Goal: Task Accomplishment & Management: Complete application form

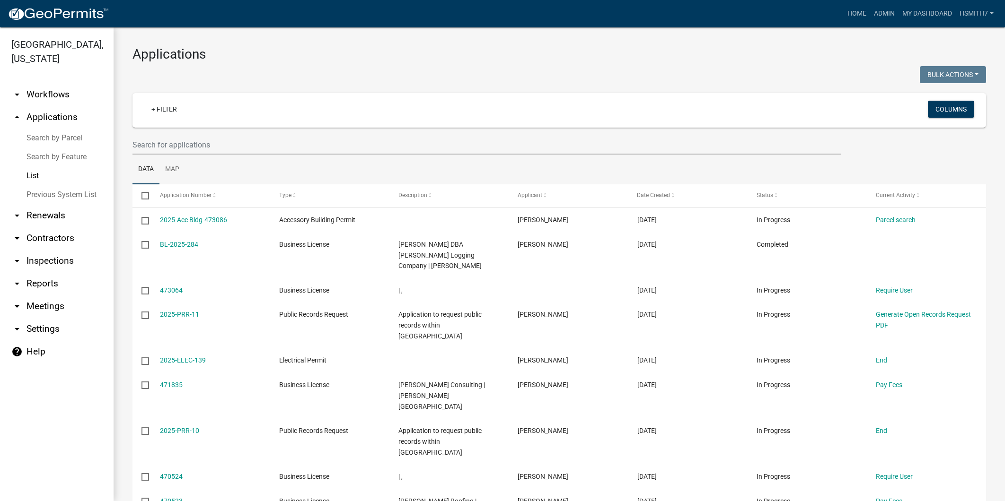
select select "3: 100"
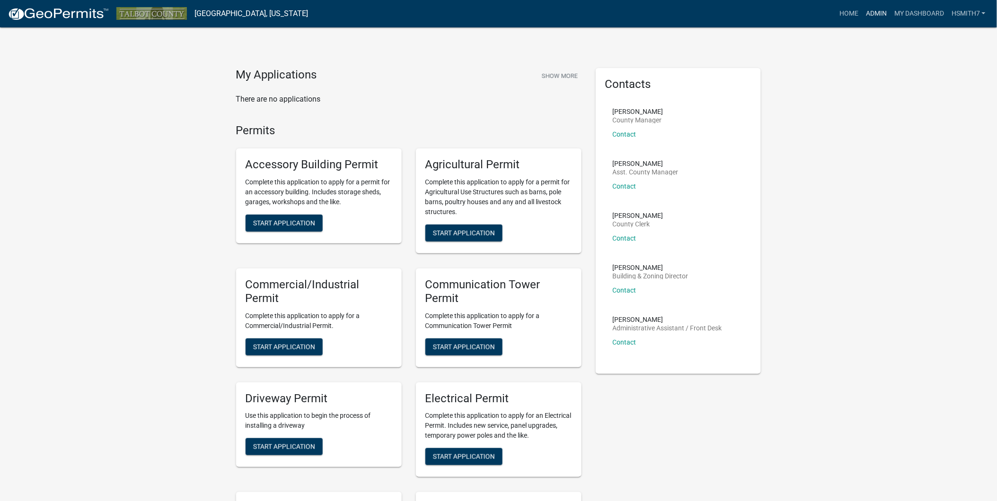
click at [873, 10] on link "Admin" at bounding box center [876, 14] width 28 height 18
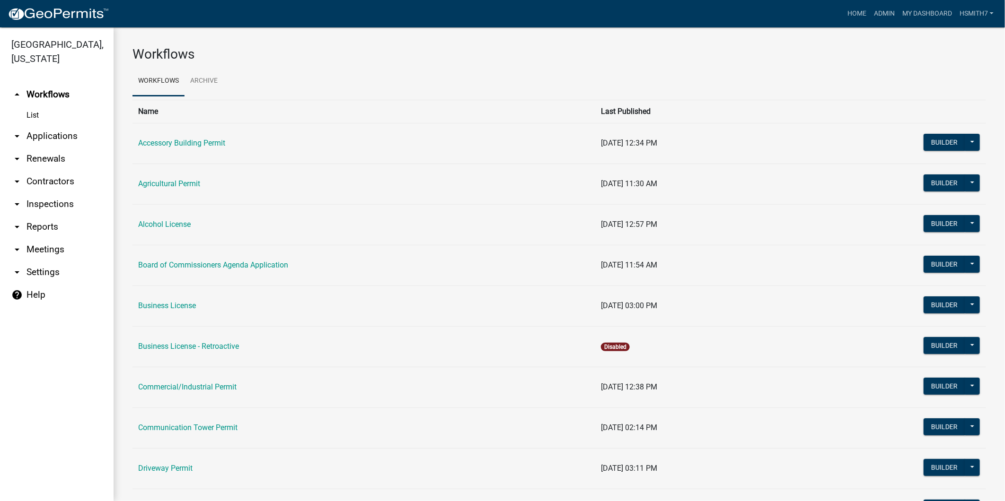
click at [63, 133] on link "arrow_drop_down Applications" at bounding box center [57, 136] width 114 height 23
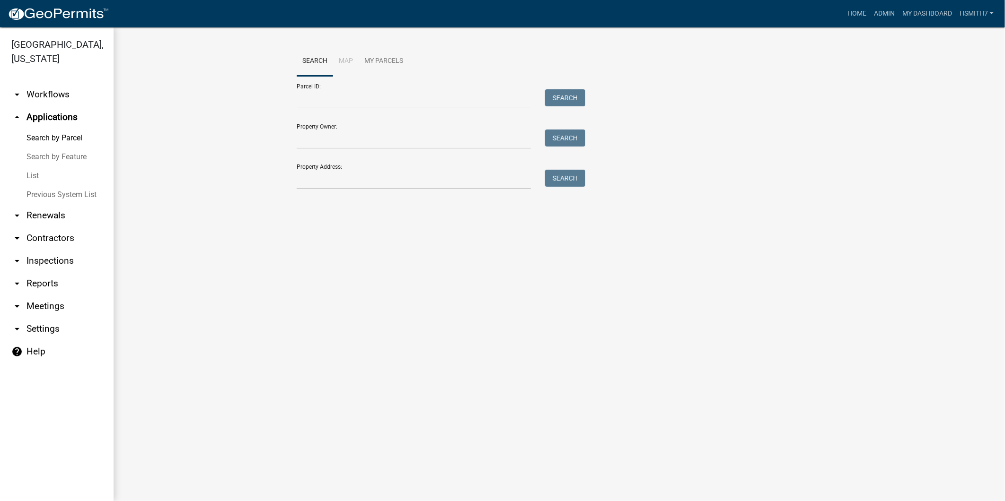
click at [37, 174] on link "List" at bounding box center [57, 176] width 114 height 19
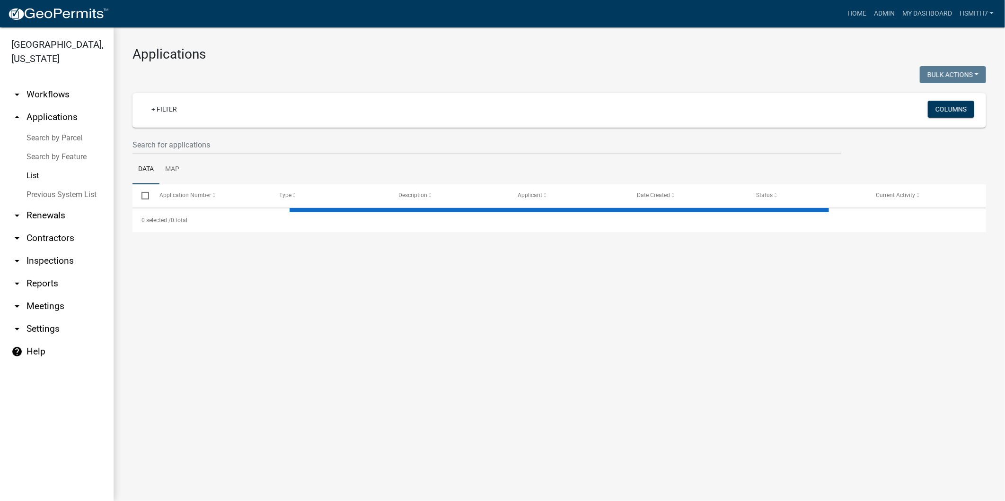
select select "3: 100"
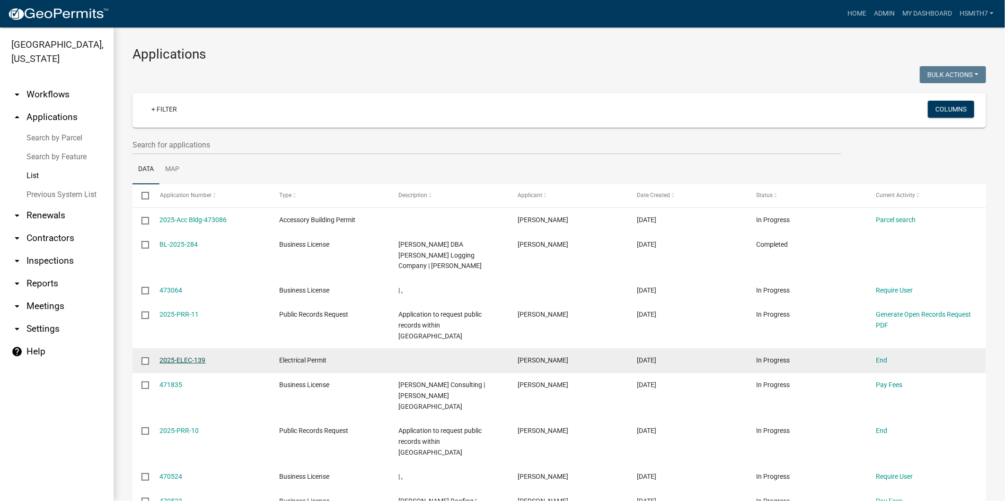
click at [181, 357] on link "2025-ELEC-139" at bounding box center [183, 361] width 46 height 8
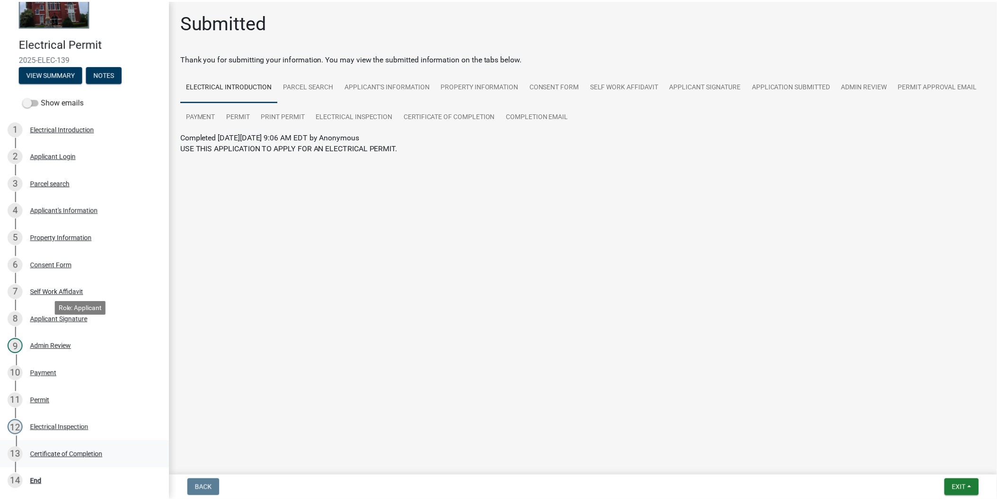
scroll to position [137, 0]
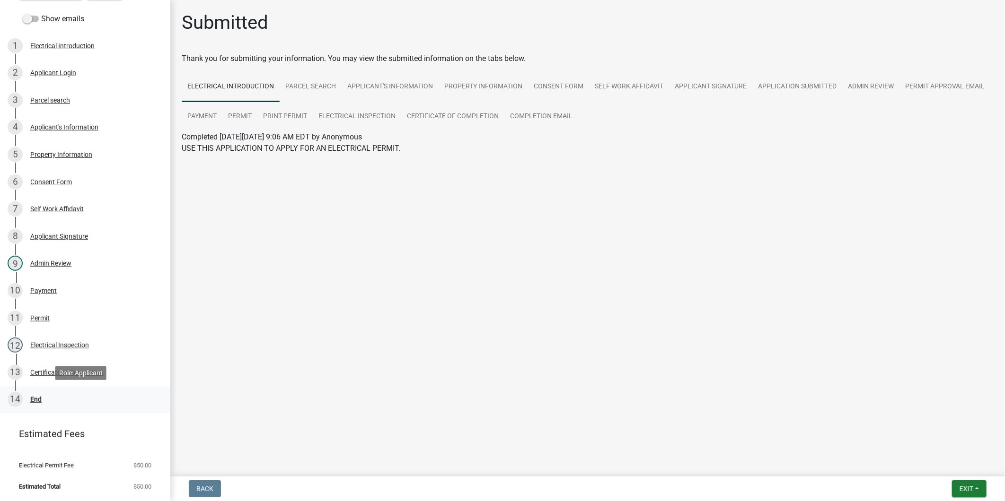
click at [85, 398] on div "14 End" at bounding box center [82, 399] width 148 height 15
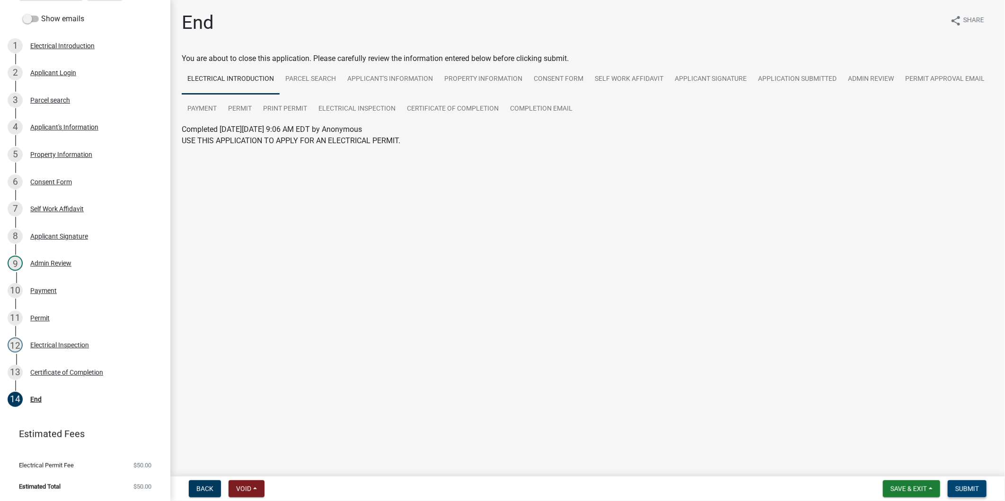
click at [975, 486] on span "Submit" at bounding box center [967, 489] width 24 height 8
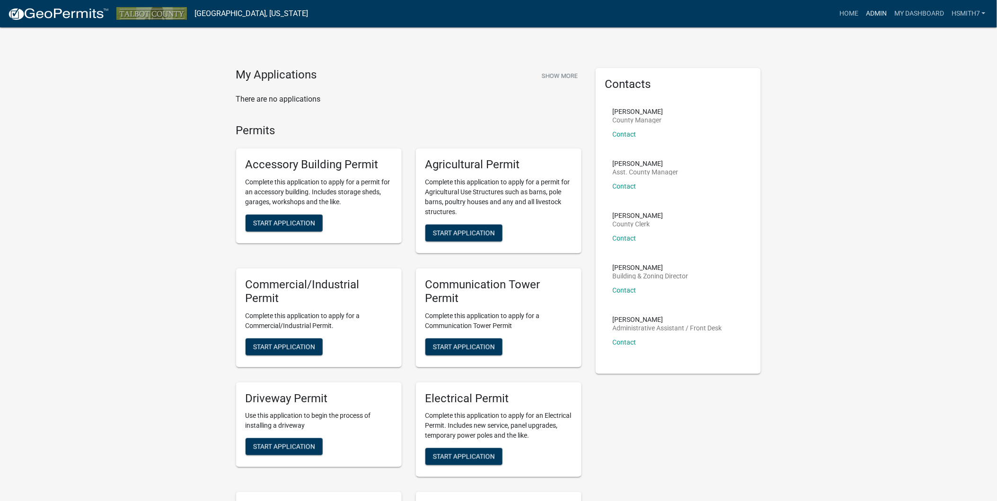
click at [874, 16] on link "Admin" at bounding box center [876, 14] width 28 height 18
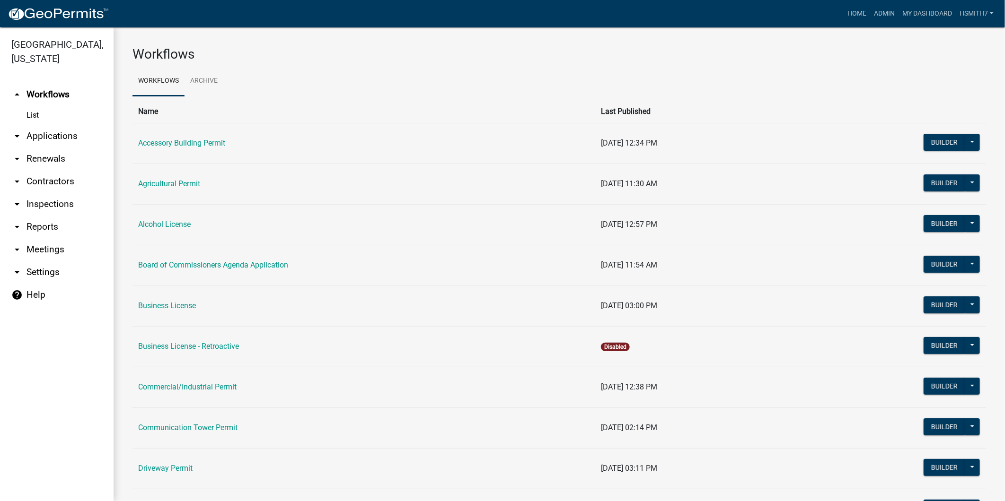
click at [24, 138] on link "arrow_drop_down Applications" at bounding box center [57, 136] width 114 height 23
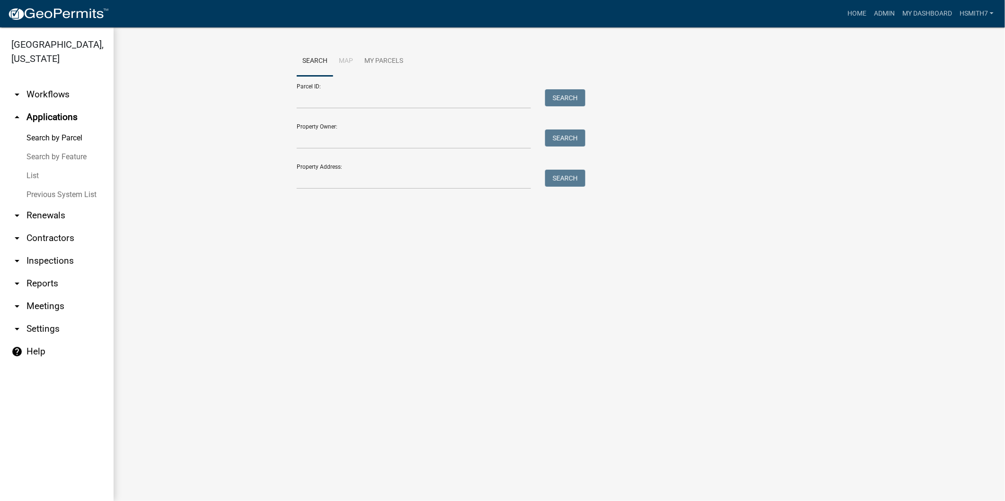
click at [28, 177] on link "List" at bounding box center [57, 176] width 114 height 19
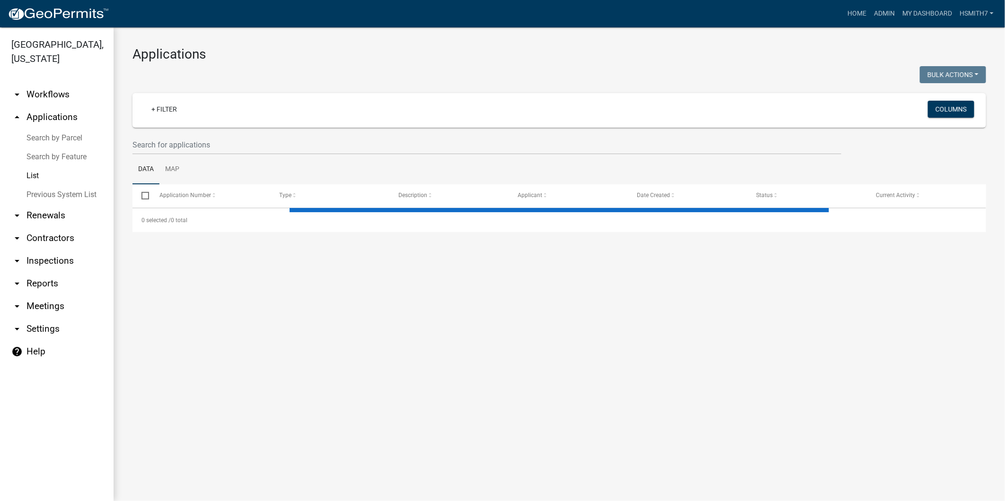
select select "3: 100"
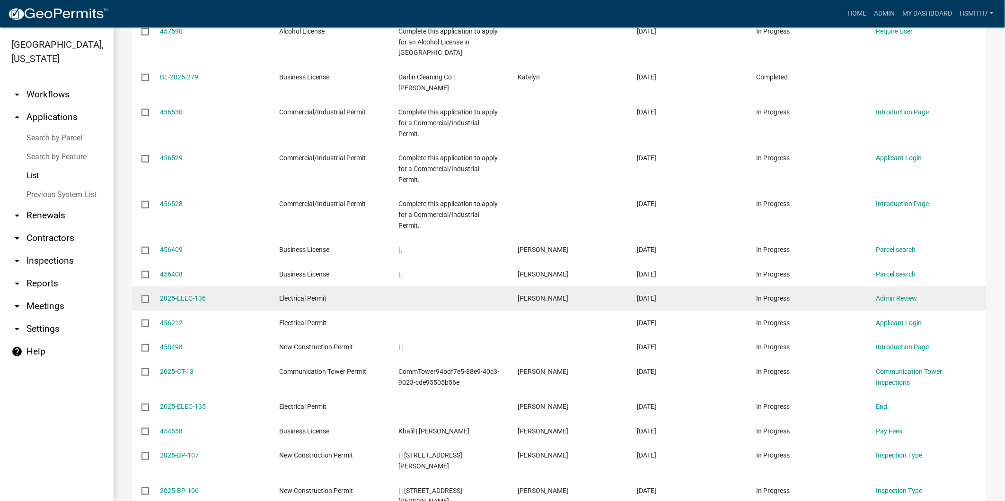
scroll to position [2628, 0]
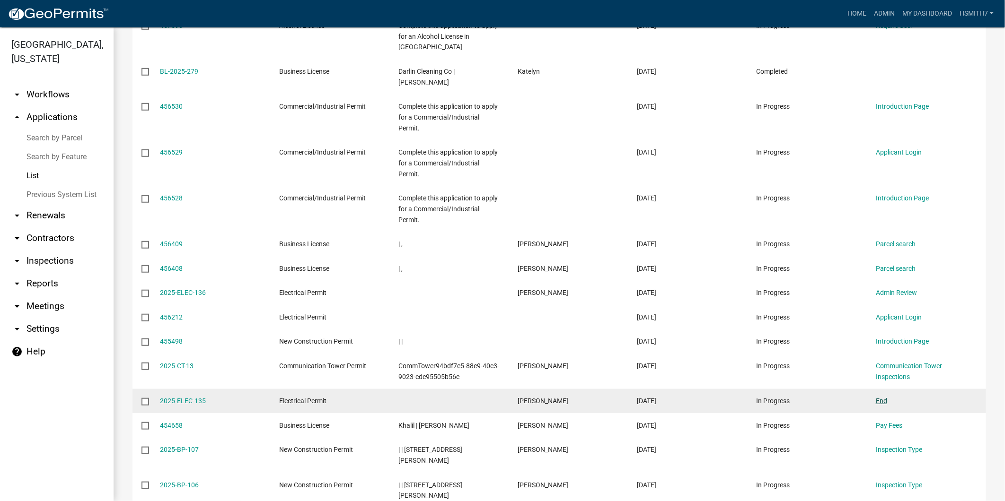
click at [883, 397] on link "End" at bounding box center [881, 401] width 11 height 8
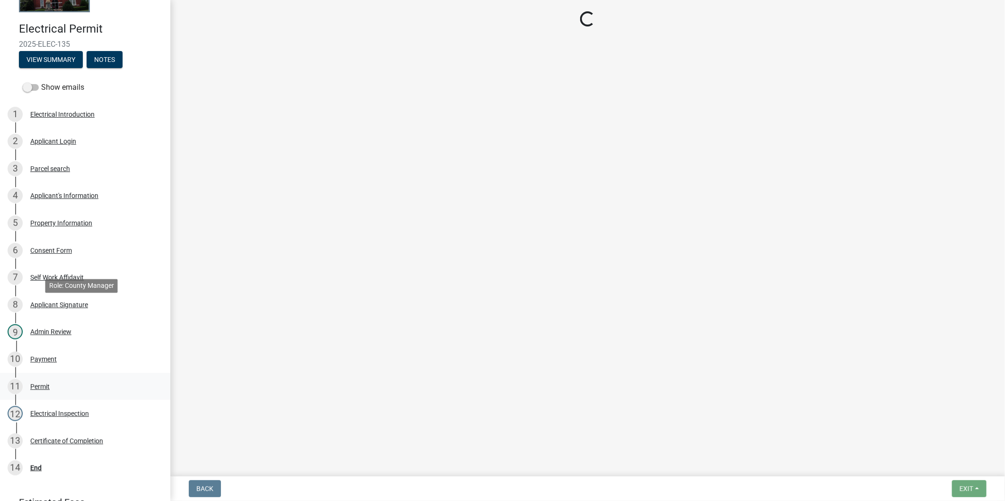
scroll to position [137, 0]
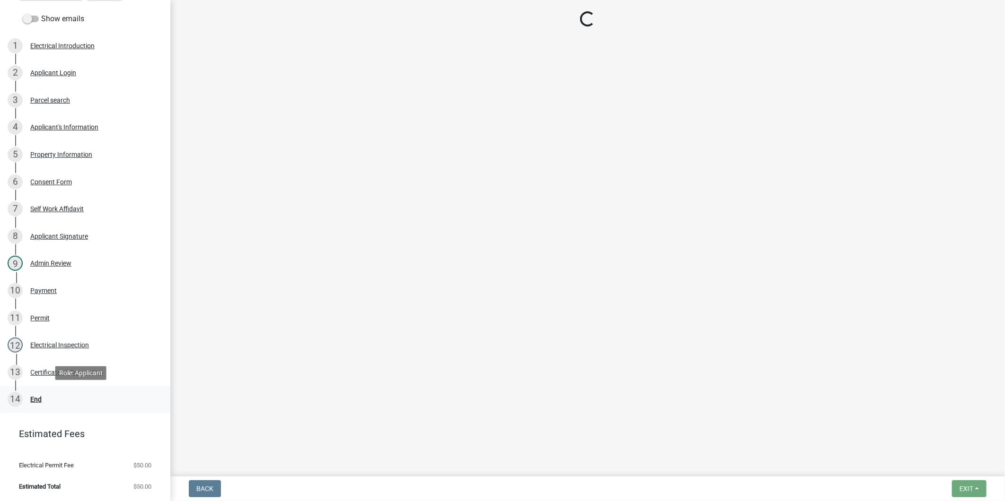
click at [69, 403] on div "14 End" at bounding box center [82, 399] width 148 height 15
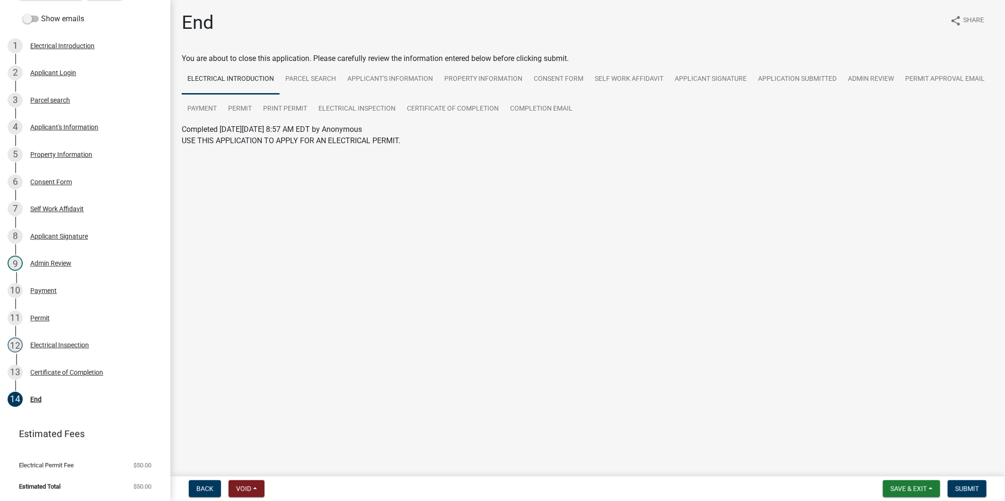
click at [961, 479] on nav "Back Void Withdraw Lock Expire Void Save & Exit Save Save & Exit Submit" at bounding box center [587, 489] width 834 height 25
click at [965, 486] on span "Submit" at bounding box center [967, 489] width 24 height 8
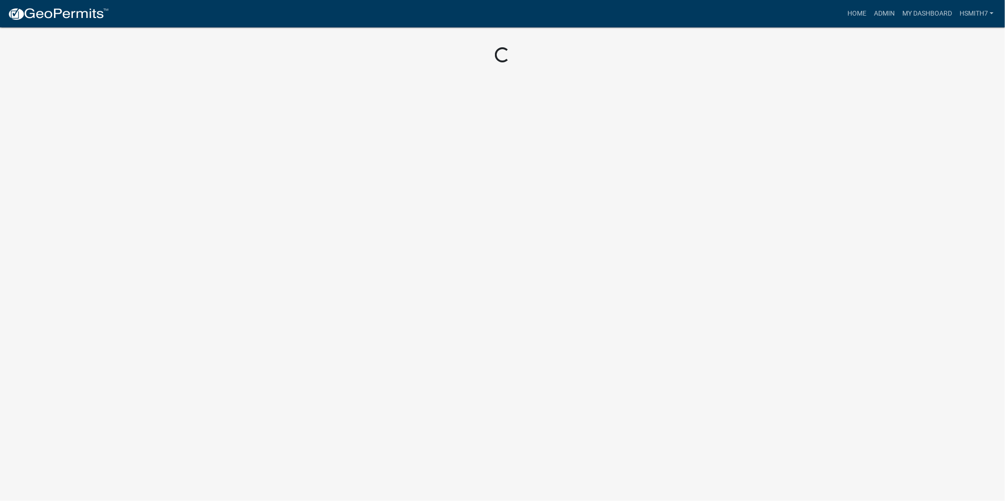
click at [92, 17] on img at bounding box center [58, 14] width 101 height 14
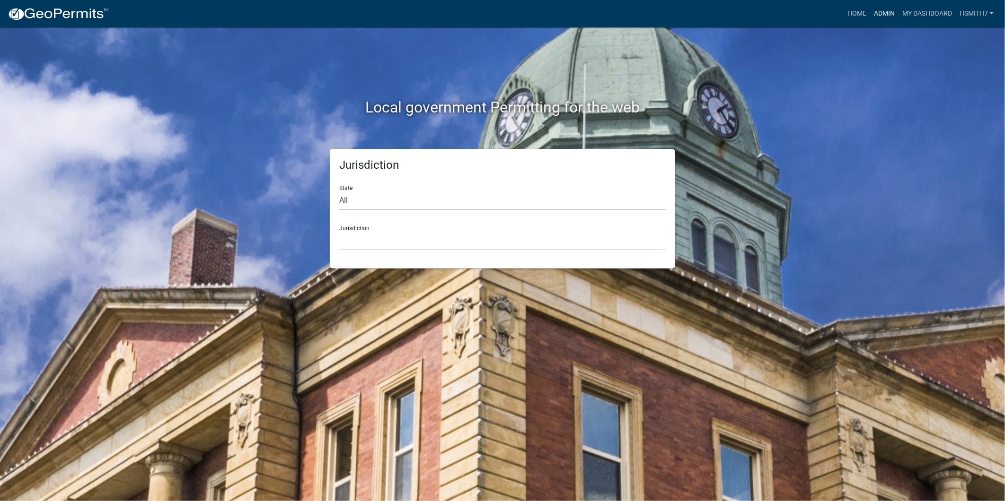
click at [889, 11] on link "Admin" at bounding box center [884, 14] width 28 height 18
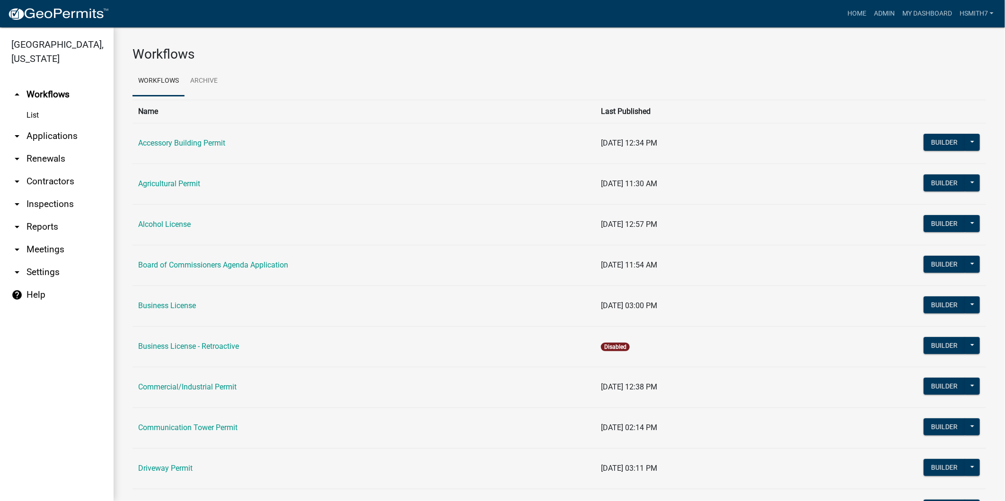
click at [38, 135] on link "arrow_drop_down Applications" at bounding box center [57, 136] width 114 height 23
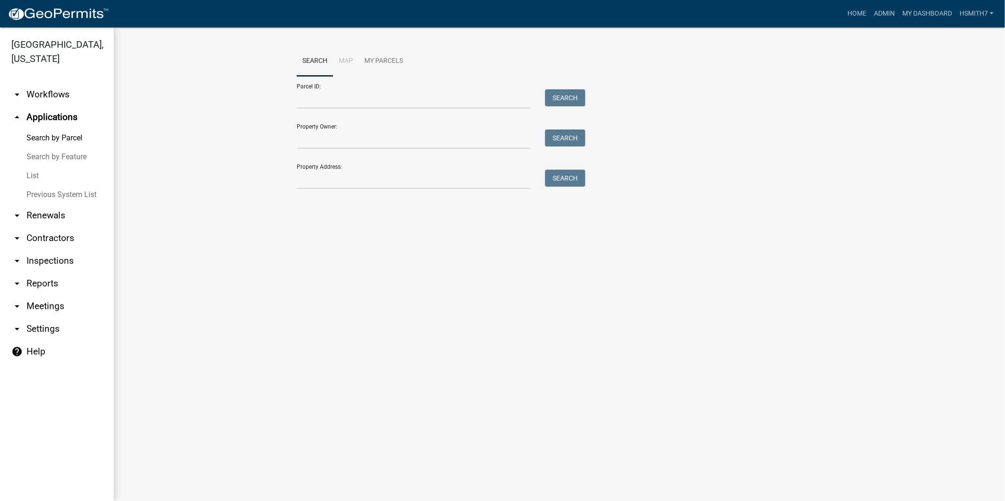
click at [31, 178] on link "List" at bounding box center [57, 176] width 114 height 19
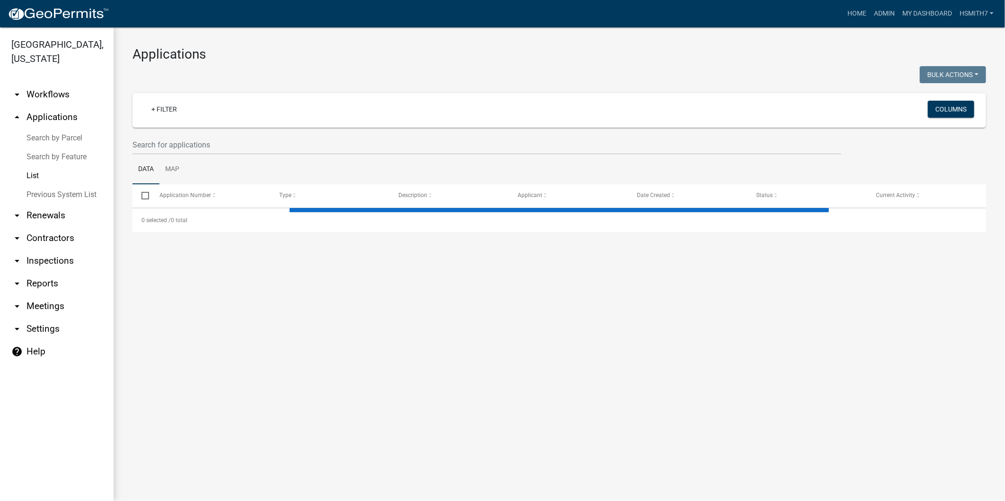
select select "3: 100"
